Goal: Task Accomplishment & Management: Manage account settings

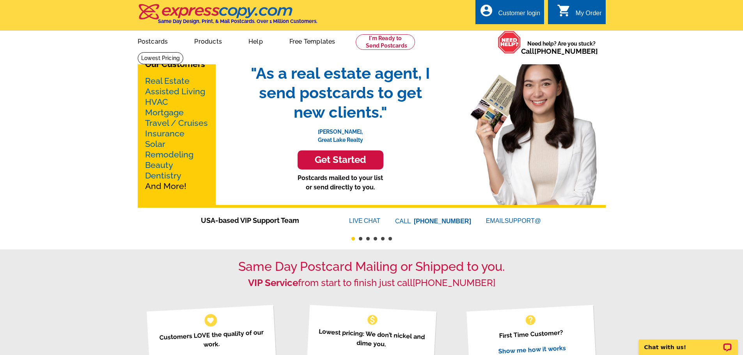
click at [508, 12] on div "Customer login" at bounding box center [519, 15] width 42 height 11
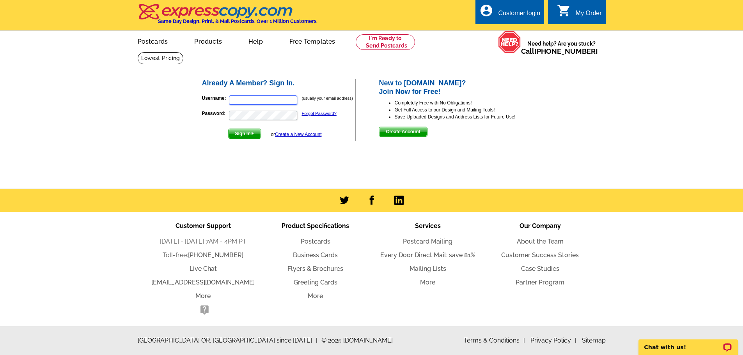
type input "kimarmistead@att.net"
click at [252, 136] on span "Sign In" at bounding box center [244, 133] width 32 height 9
click at [250, 134] on span "Sign In" at bounding box center [244, 133] width 32 height 9
